Goal: Information Seeking & Learning: Learn about a topic

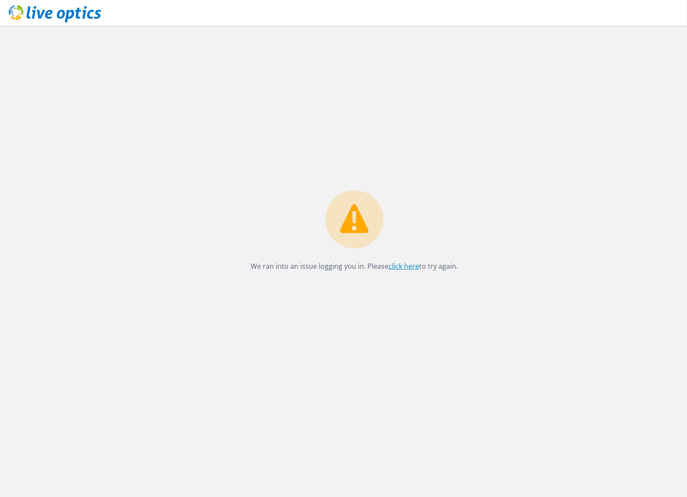
click at [394, 266] on link "click here" at bounding box center [404, 266] width 31 height 9
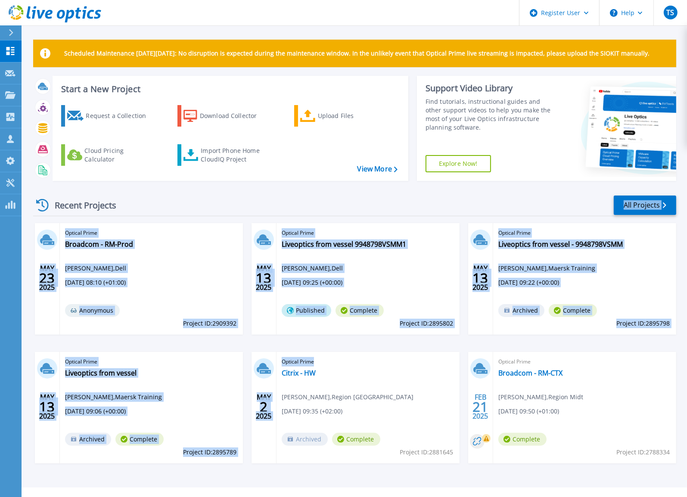
drag, startPoint x: 424, startPoint y: 371, endPoint x: 388, endPoint y: 204, distance: 171.2
click at [388, 204] on div "Recent Projects All Projects MAY 23 2025 Optical Prime Broadcom - RM-Prod Thue …" at bounding box center [354, 338] width 643 height 300
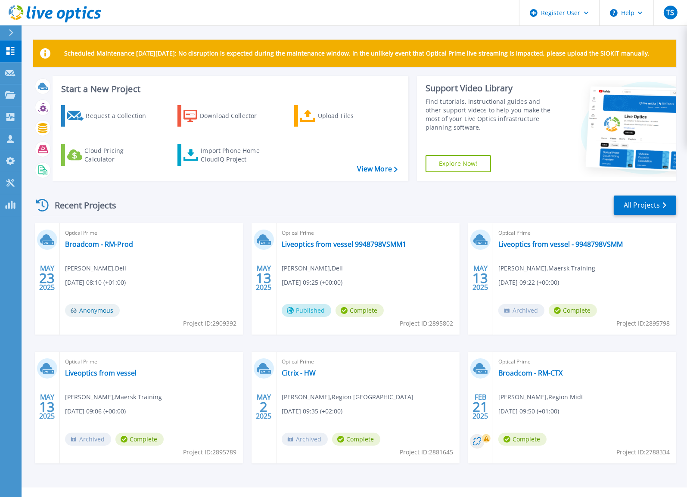
click at [211, 206] on div "Recent Projects All Projects" at bounding box center [354, 206] width 643 height 22
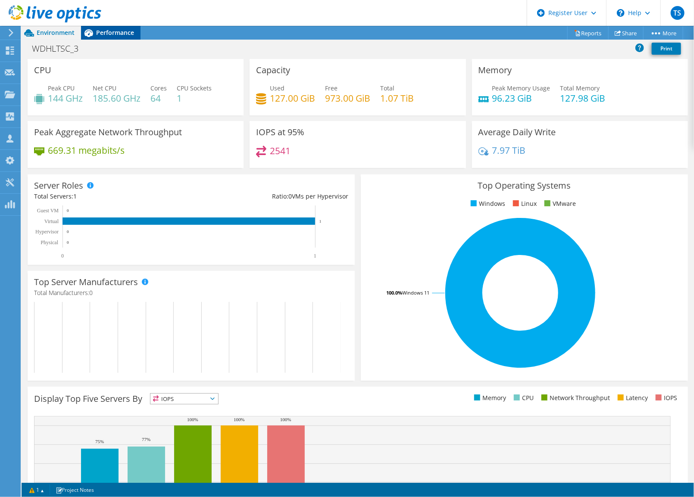
click at [126, 33] on span "Performance" at bounding box center [115, 32] width 38 height 8
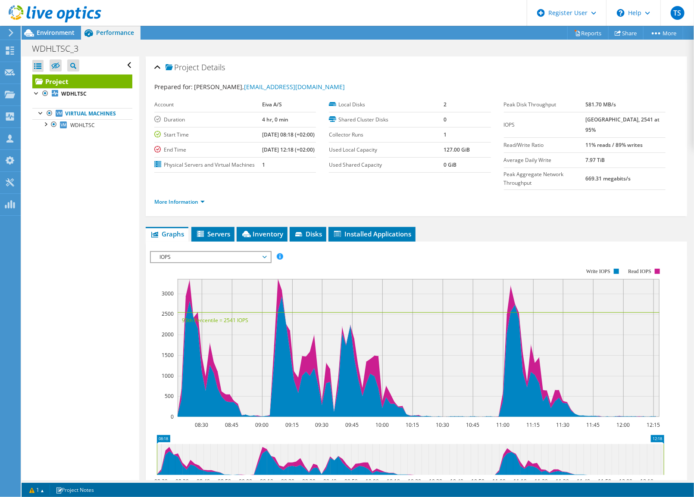
click at [207, 262] on span "IOPS" at bounding box center [210, 257] width 111 height 10
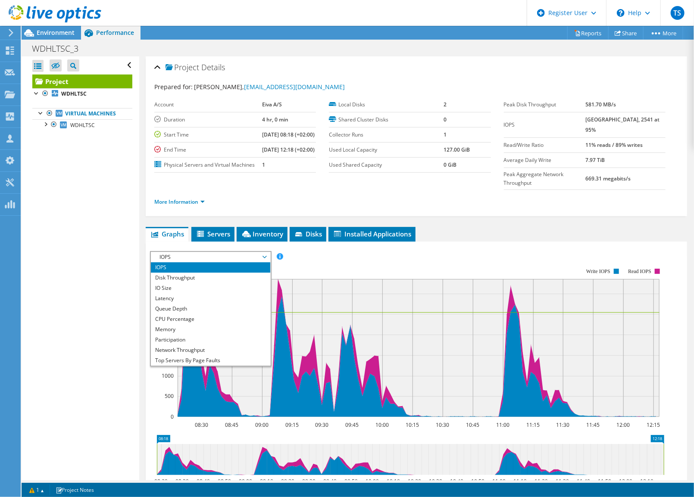
click at [295, 266] on rect at bounding box center [407, 342] width 514 height 172
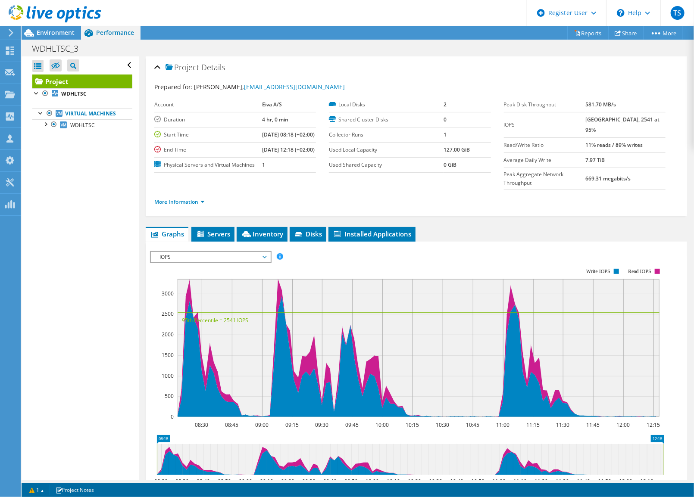
click at [197, 262] on span "IOPS" at bounding box center [210, 257] width 111 height 10
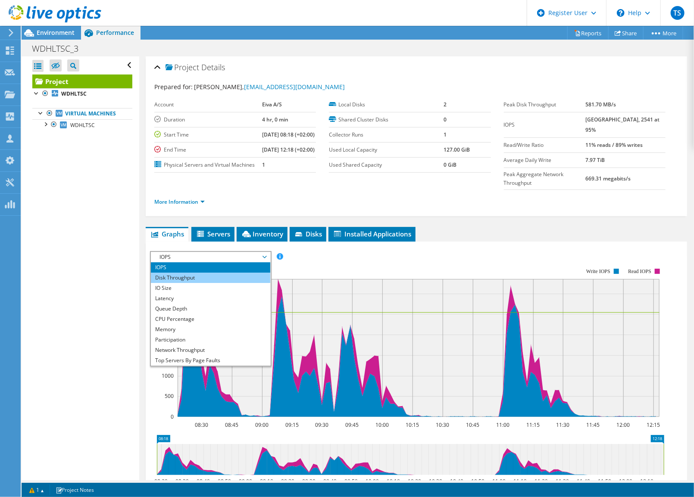
click at [187, 283] on li "Disk Throughput" at bounding box center [210, 278] width 119 height 10
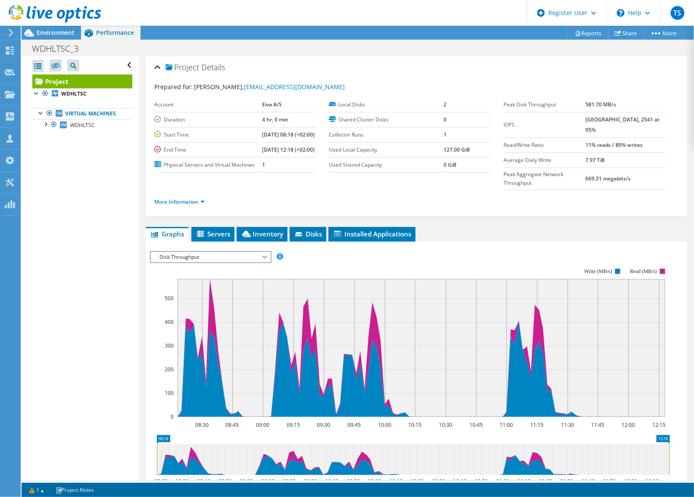
click at [195, 262] on span "Disk Throughput" at bounding box center [210, 257] width 111 height 10
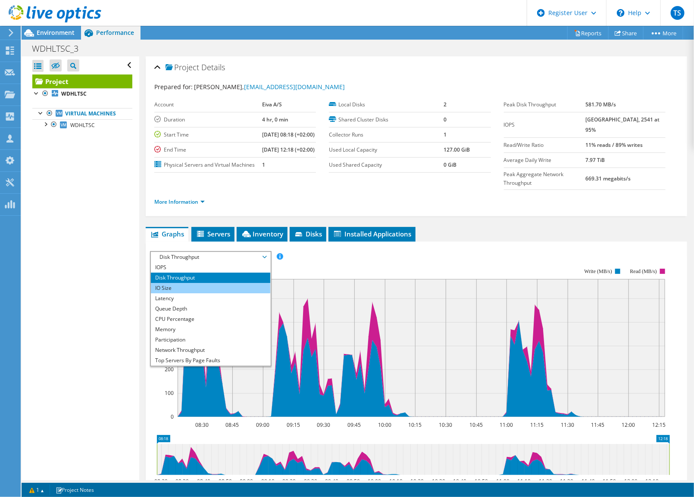
click at [185, 293] on li "IO Size" at bounding box center [210, 288] width 119 height 10
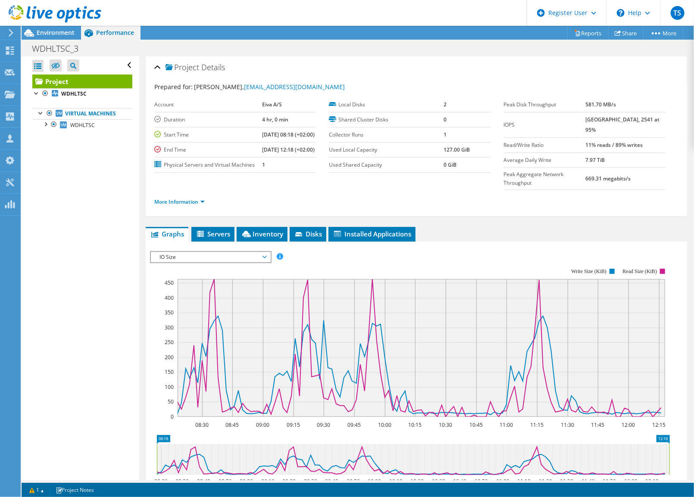
click at [206, 262] on span "IO Size" at bounding box center [210, 257] width 111 height 10
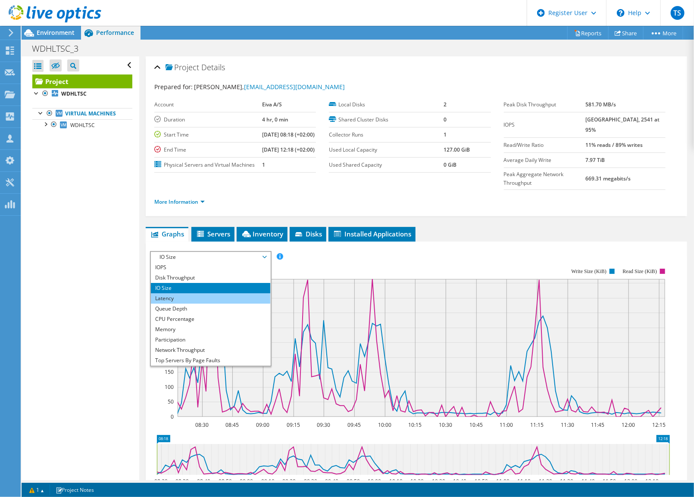
click at [190, 304] on li "Latency" at bounding box center [210, 298] width 119 height 10
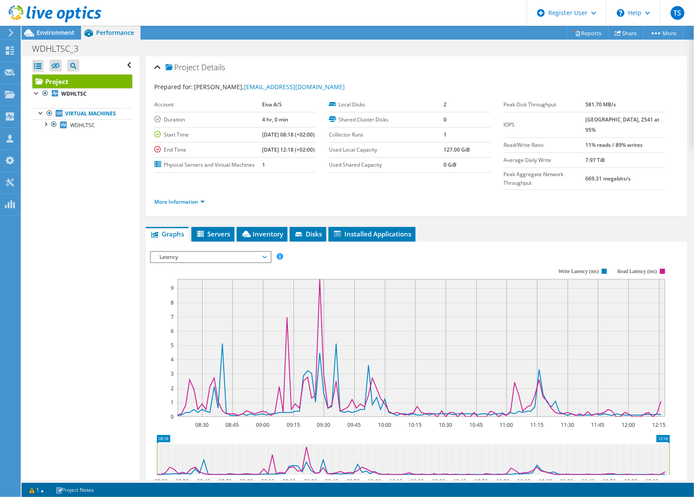
click at [215, 262] on span "Latency" at bounding box center [210, 257] width 111 height 10
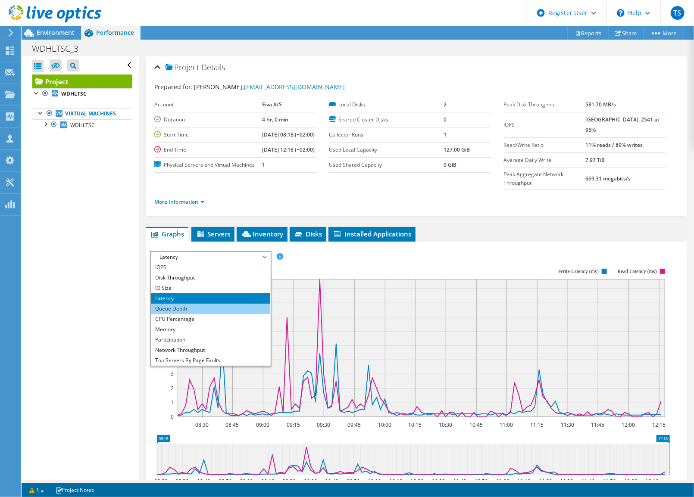
click at [187, 314] on li "Queue Depth" at bounding box center [210, 309] width 119 height 10
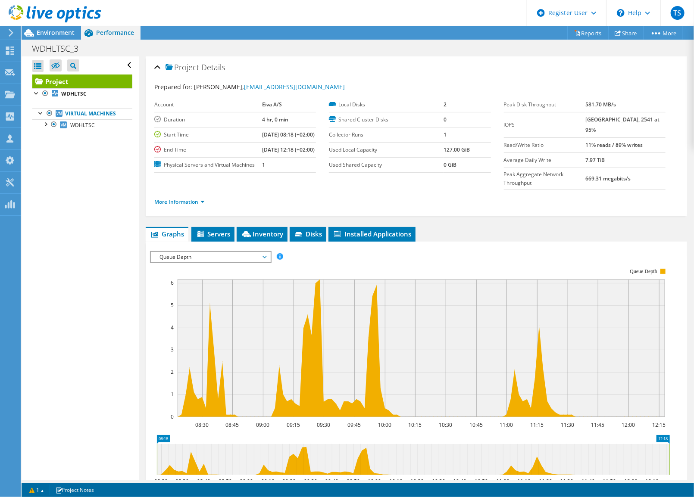
click at [213, 262] on span "Queue Depth" at bounding box center [210, 257] width 111 height 10
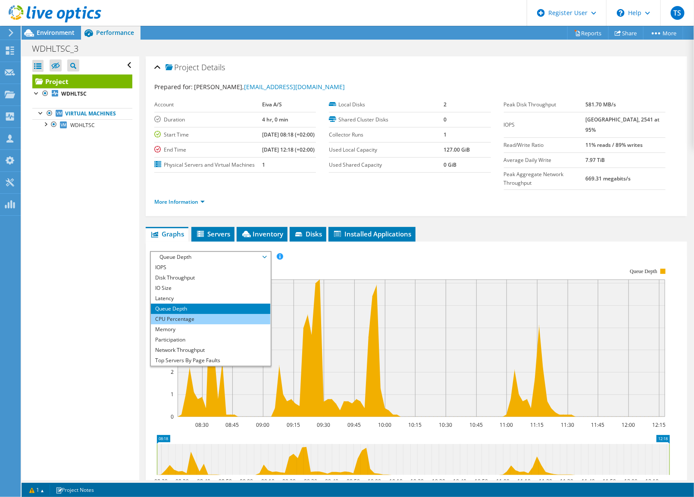
click at [183, 324] on li "CPU Percentage" at bounding box center [210, 319] width 119 height 10
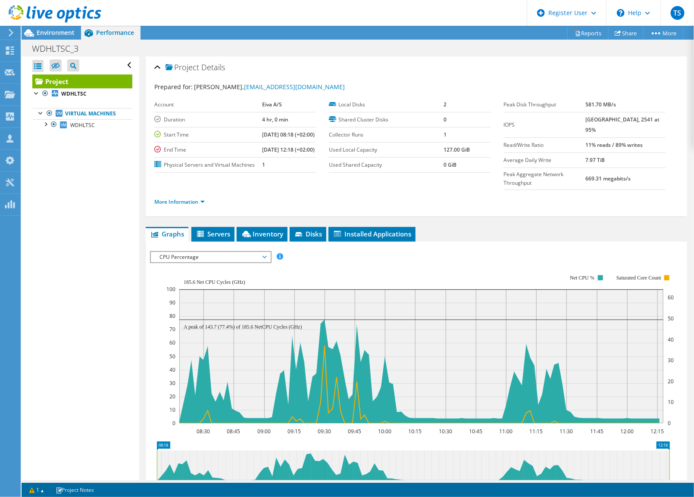
click at [175, 262] on span "CPU Percentage" at bounding box center [210, 257] width 111 height 10
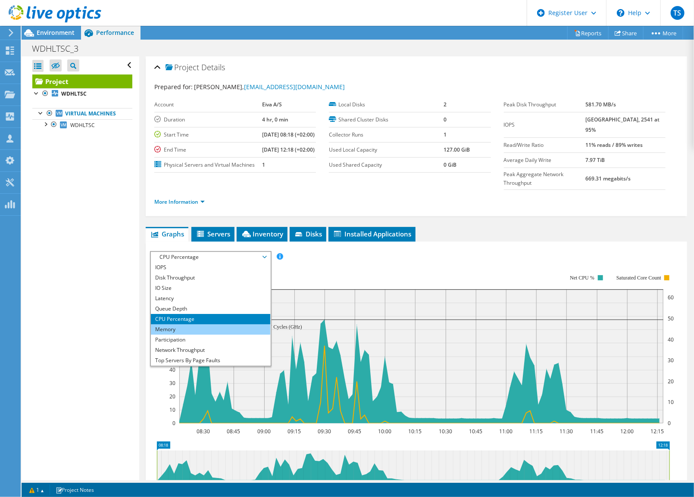
click at [181, 335] on li "Memory" at bounding box center [210, 329] width 119 height 10
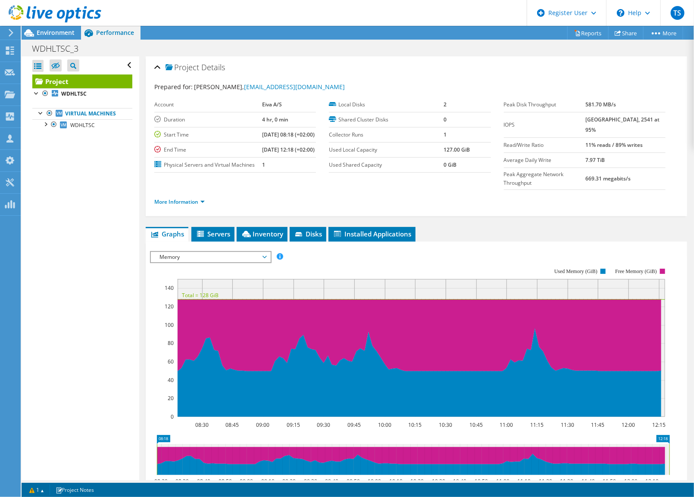
click at [195, 262] on span "Memory" at bounding box center [210, 257] width 111 height 10
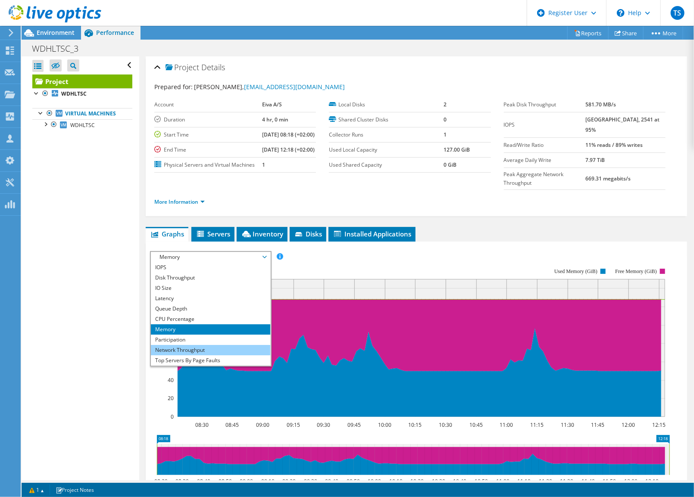
click at [193, 356] on li "Network Throughput" at bounding box center [210, 350] width 119 height 10
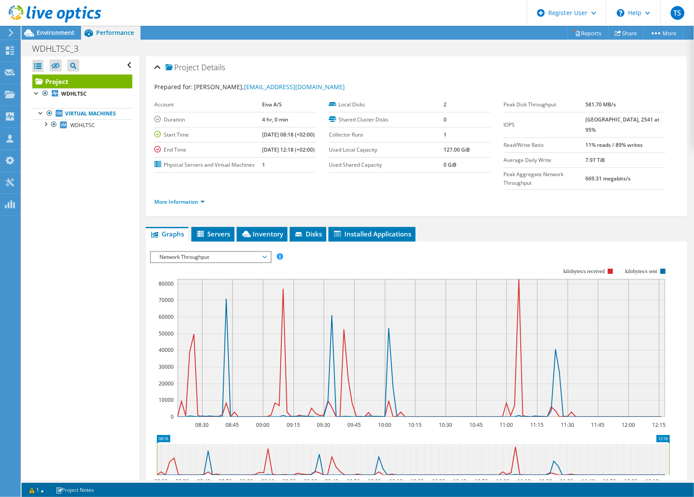
click at [206, 262] on span "Network Throughput" at bounding box center [210, 257] width 111 height 10
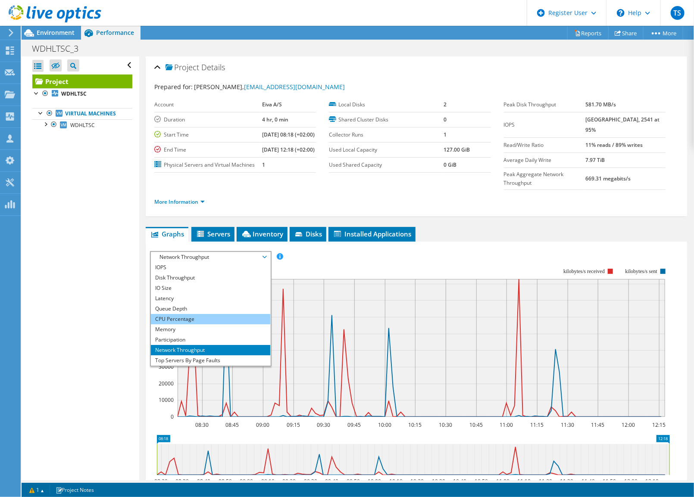
click at [191, 324] on li "CPU Percentage" at bounding box center [210, 319] width 119 height 10
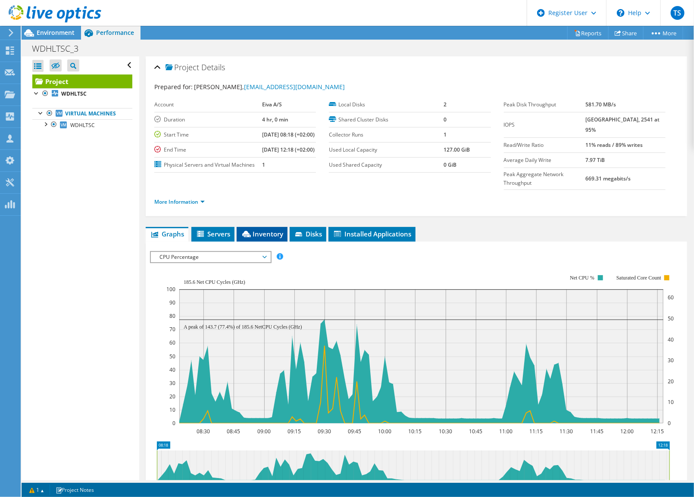
click at [258, 238] on span "Inventory" at bounding box center [262, 234] width 42 height 9
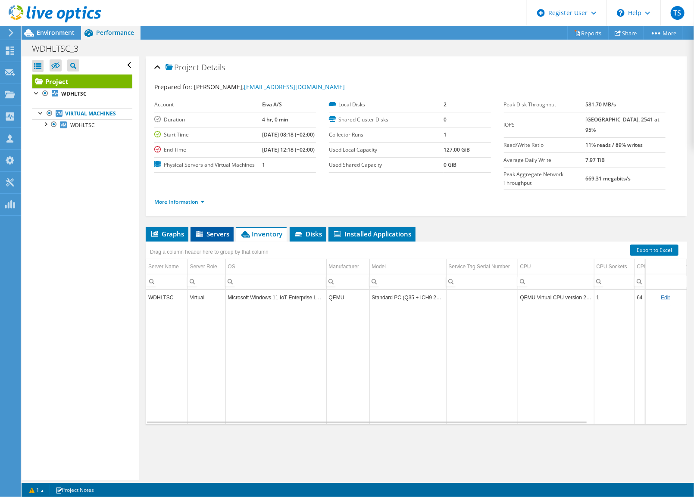
click at [219, 242] on li "Servers" at bounding box center [211, 234] width 43 height 15
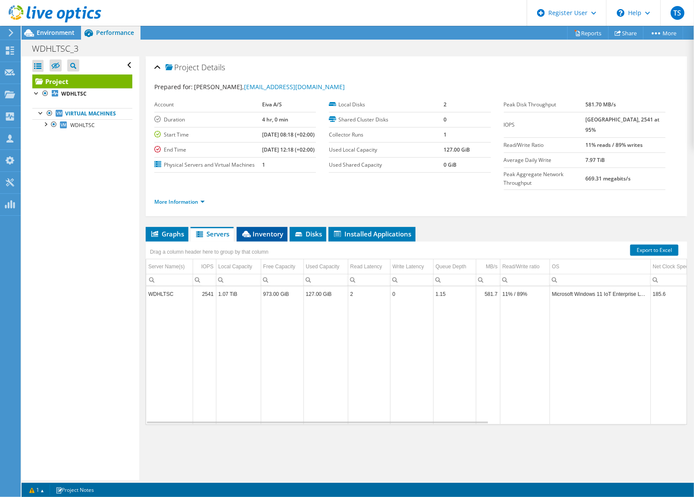
click at [270, 238] on span "Inventory" at bounding box center [262, 234] width 42 height 9
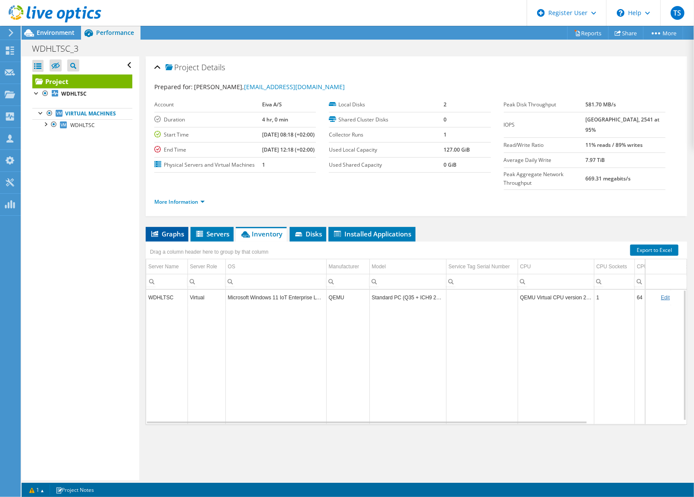
click at [178, 238] on span "Graphs" at bounding box center [167, 234] width 34 height 9
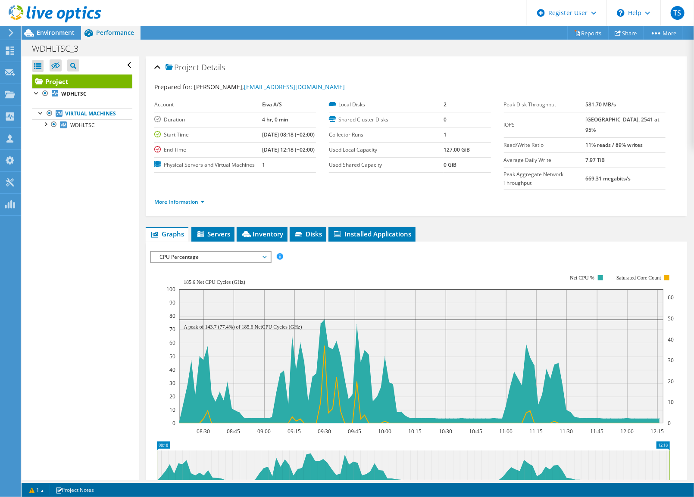
click at [221, 262] on span "CPU Percentage" at bounding box center [210, 257] width 111 height 10
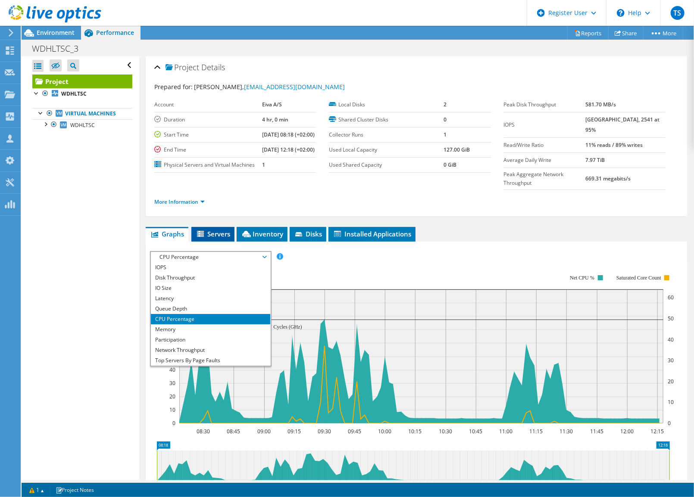
click at [217, 238] on span "Servers" at bounding box center [213, 234] width 34 height 9
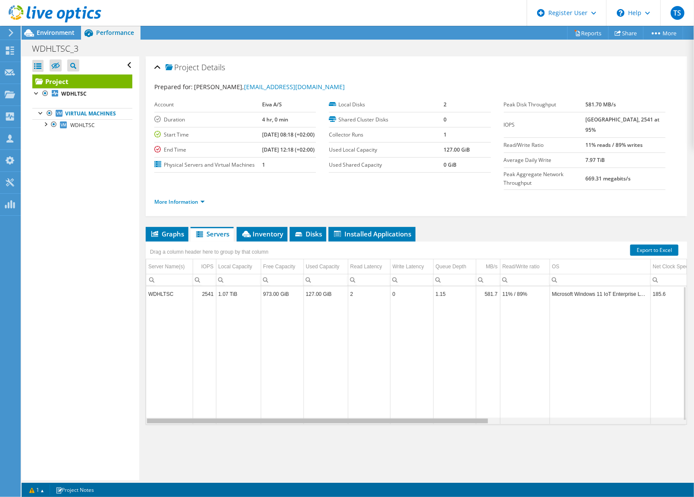
drag, startPoint x: 319, startPoint y: 432, endPoint x: 190, endPoint y: 428, distance: 128.5
click at [190, 428] on body "TS Dell User [PERSON_NAME] [PERSON_NAME][EMAIL_ADDRESS][PERSON_NAME][DOMAIN_NAM…" at bounding box center [347, 248] width 694 height 497
click at [268, 238] on span "Inventory" at bounding box center [262, 234] width 42 height 9
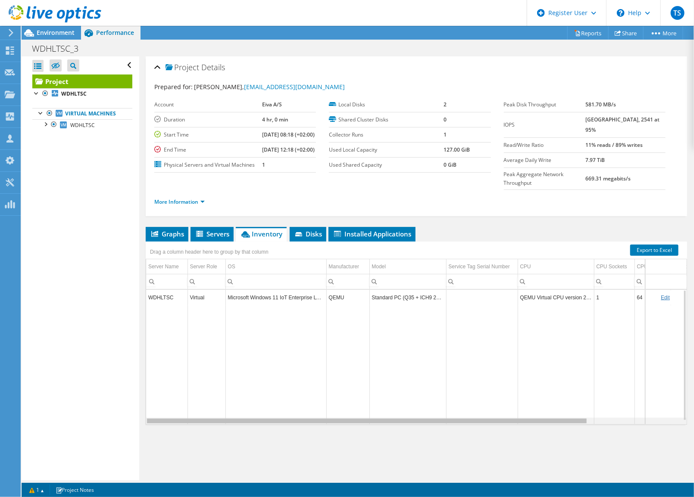
drag, startPoint x: 424, startPoint y: 428, endPoint x: 434, endPoint y: 434, distance: 11.8
click at [434, 434] on body "TS Dell User [PERSON_NAME] [PERSON_NAME][EMAIL_ADDRESS][PERSON_NAME][DOMAIN_NAM…" at bounding box center [347, 248] width 694 height 497
click at [66, 32] on span "Environment" at bounding box center [56, 32] width 38 height 8
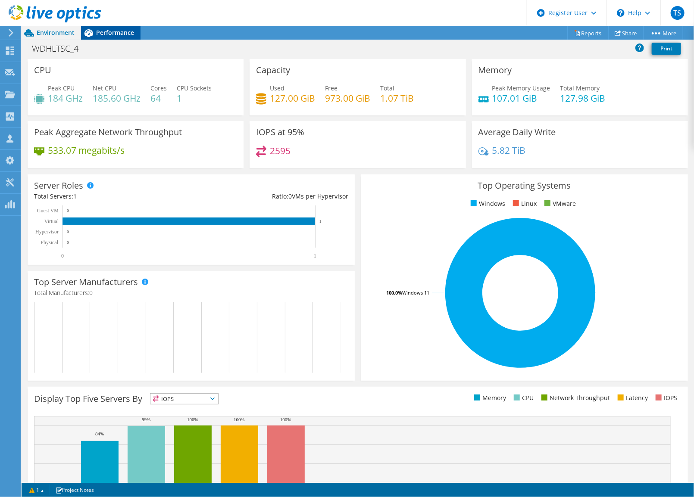
click at [129, 35] on span "Performance" at bounding box center [115, 32] width 38 height 8
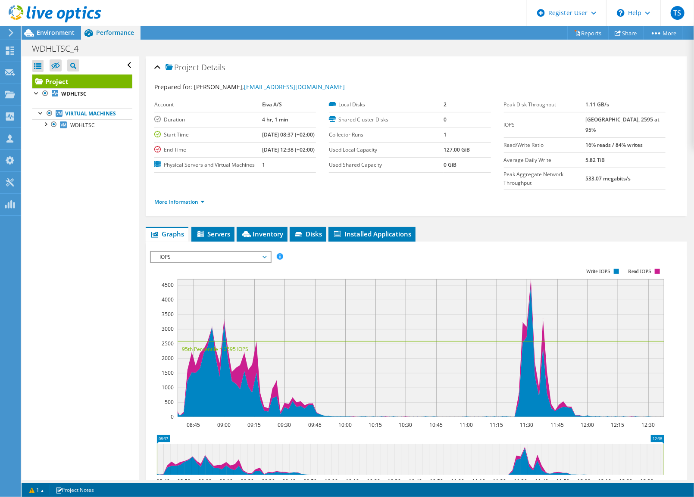
click at [185, 262] on span "IOPS" at bounding box center [210, 257] width 111 height 10
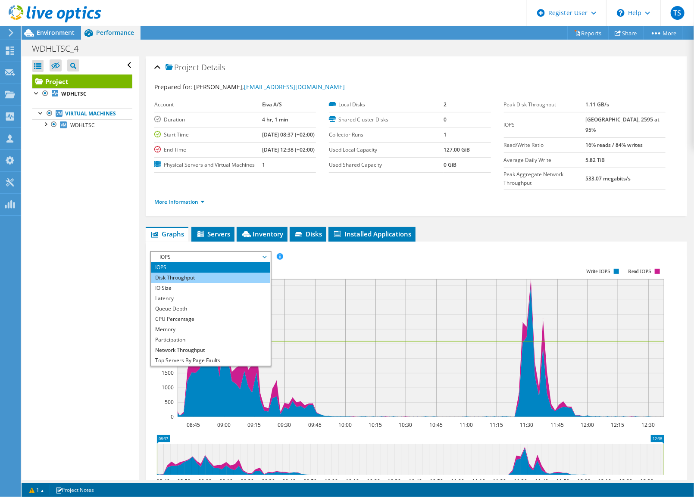
click at [184, 283] on li "Disk Throughput" at bounding box center [210, 278] width 119 height 10
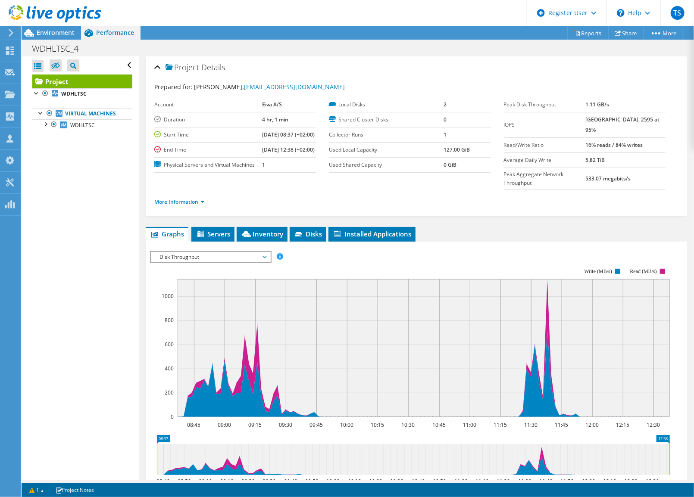
click at [187, 262] on span "Disk Throughput" at bounding box center [210, 257] width 111 height 10
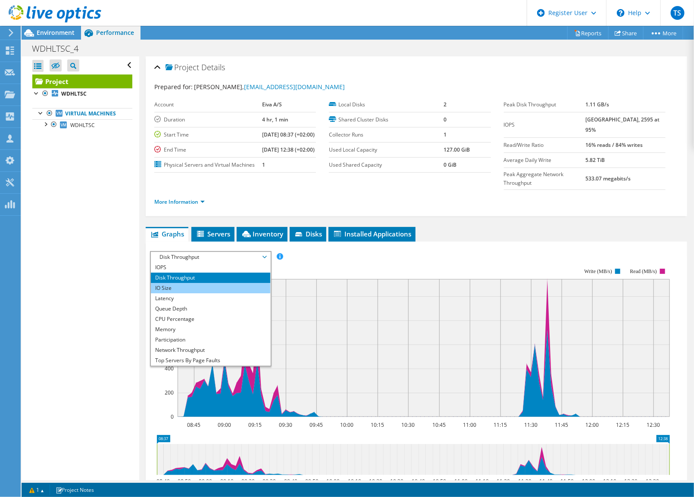
click at [179, 293] on li "IO Size" at bounding box center [210, 288] width 119 height 10
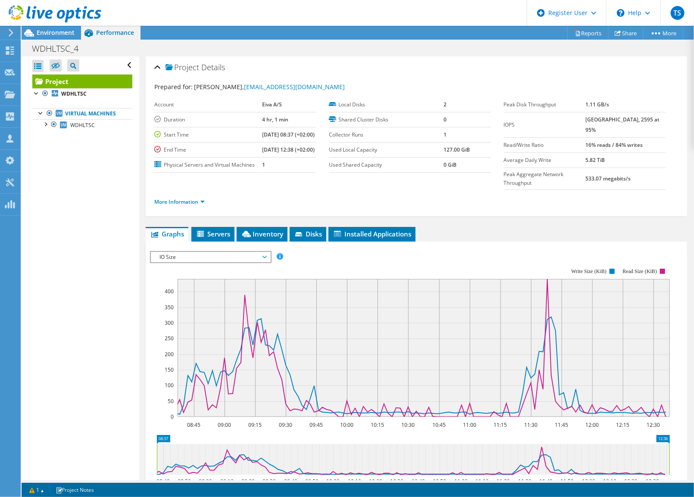
click at [186, 262] on span "IO Size" at bounding box center [210, 257] width 111 height 10
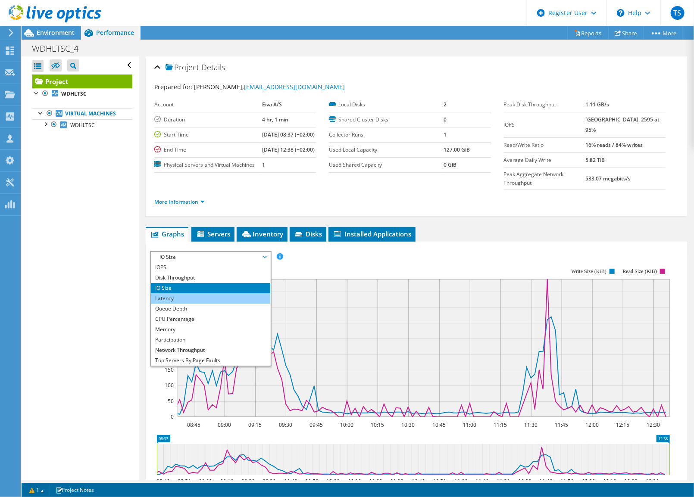
click at [183, 304] on li "Latency" at bounding box center [210, 298] width 119 height 10
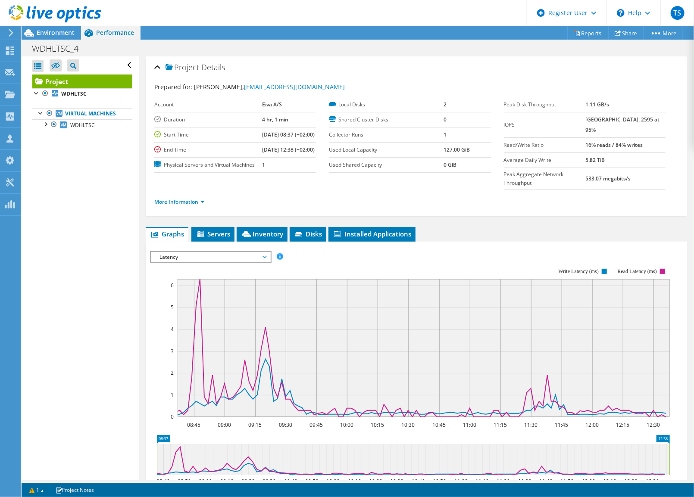
click at [200, 262] on span "Latency" at bounding box center [210, 257] width 111 height 10
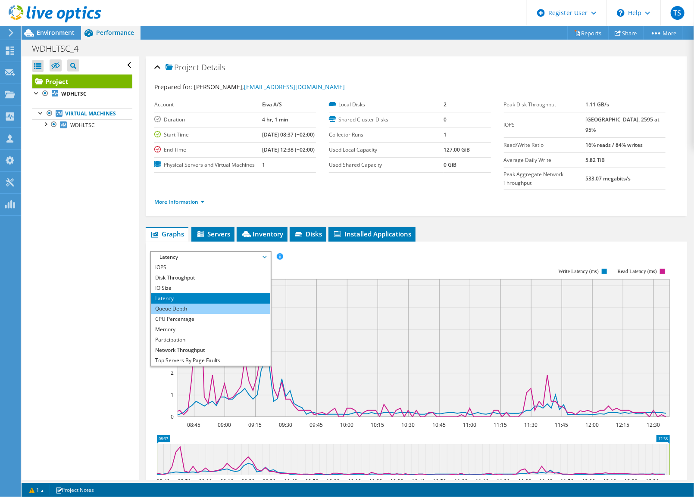
click at [185, 314] on li "Queue Depth" at bounding box center [210, 309] width 119 height 10
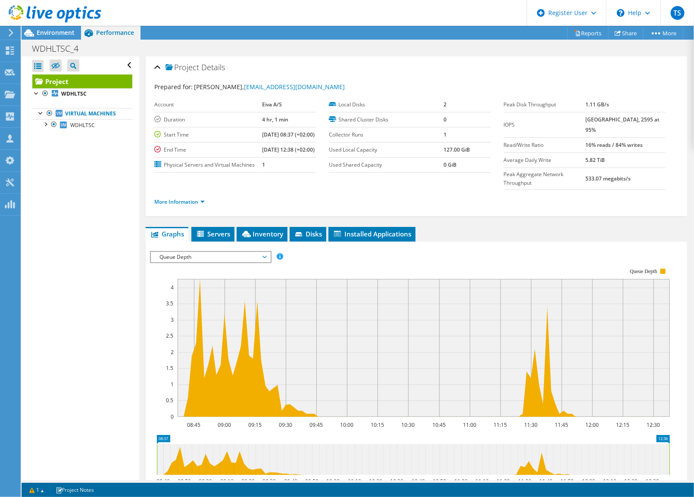
click at [209, 262] on span "Queue Depth" at bounding box center [210, 257] width 111 height 10
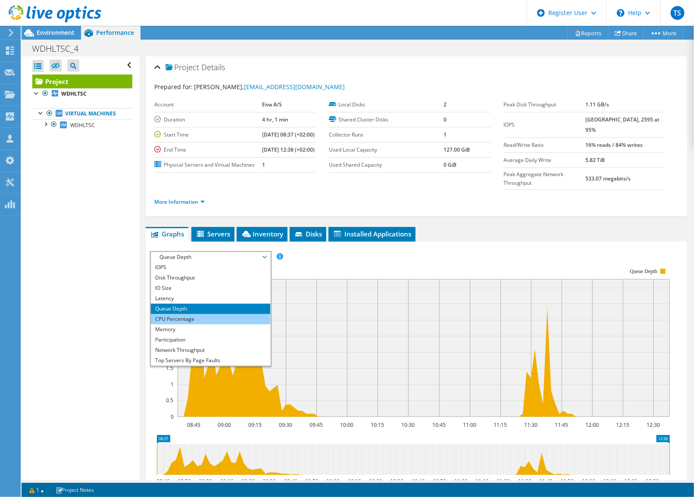
click at [190, 324] on li "CPU Percentage" at bounding box center [210, 319] width 119 height 10
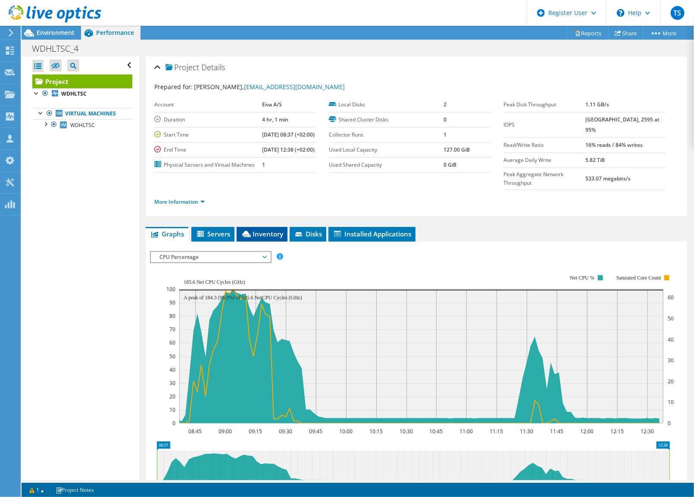
click at [274, 238] on span "Inventory" at bounding box center [262, 234] width 42 height 9
